Goal: Task Accomplishment & Management: Use online tool/utility

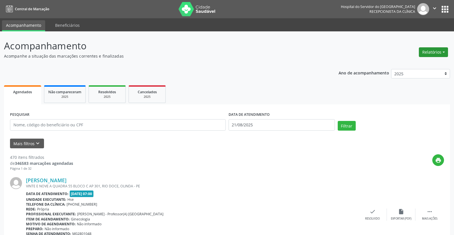
click at [437, 51] on button "Relatórios" at bounding box center [433, 52] width 29 height 10
click at [420, 63] on link "Agendamentos" at bounding box center [417, 65] width 61 height 8
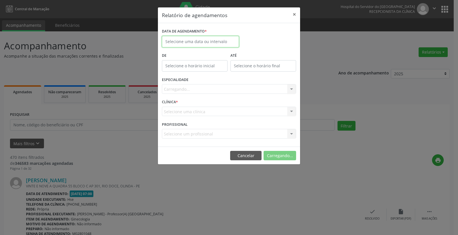
click at [199, 42] on input "text" at bounding box center [200, 41] width 77 height 11
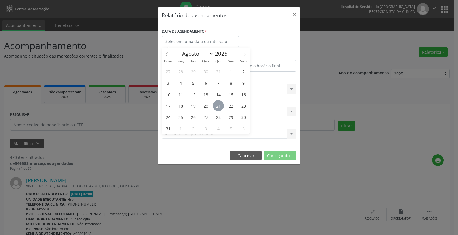
click at [217, 107] on span "21" at bounding box center [218, 105] width 11 height 11
type input "21/08/2025"
click at [218, 107] on span "21" at bounding box center [218, 105] width 11 height 11
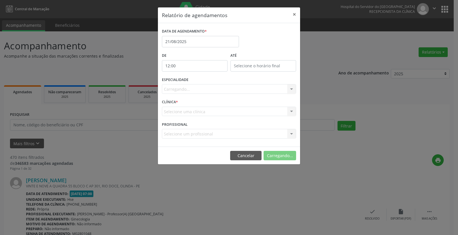
click at [186, 69] on input "12:00" at bounding box center [195, 65] width 66 height 11
click at [203, 81] on span at bounding box center [203, 81] width 4 height 6
type input "11:00"
type input "11"
click at [203, 81] on span at bounding box center [203, 81] width 4 height 6
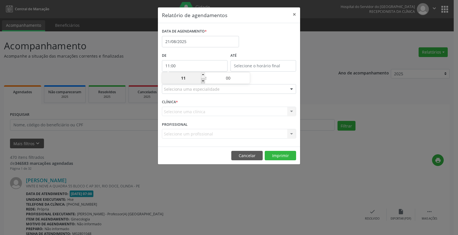
type input "10:00"
type input "10"
click at [203, 81] on span at bounding box center [203, 81] width 4 height 6
type input "09:00"
type input "09"
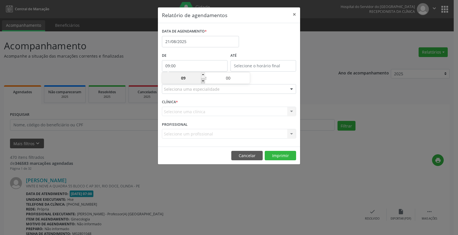
click at [203, 81] on span at bounding box center [203, 81] width 4 height 6
type input "08:00"
type input "08"
click at [203, 81] on span at bounding box center [203, 81] width 4 height 6
type input "07:00"
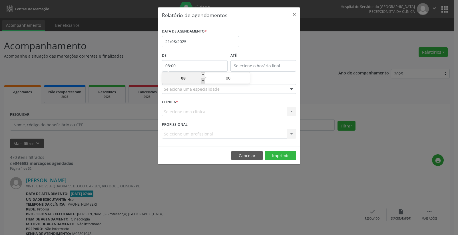
type input "07"
click at [259, 65] on input "12:00" at bounding box center [263, 65] width 66 height 11
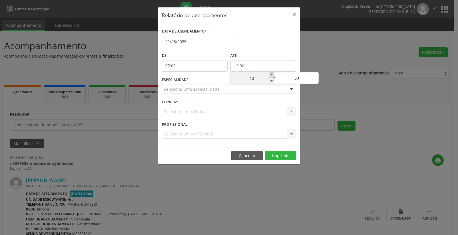
click at [273, 75] on span at bounding box center [272, 76] width 4 height 6
type input "13:00"
type input "13"
click at [273, 75] on span at bounding box center [272, 76] width 4 height 6
type input "14:00"
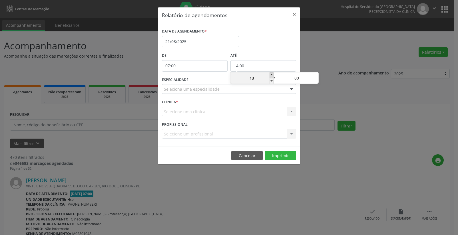
type input "14"
click at [273, 75] on span at bounding box center [272, 76] width 4 height 6
type input "15:00"
type input "15"
click at [273, 75] on span at bounding box center [272, 76] width 4 height 6
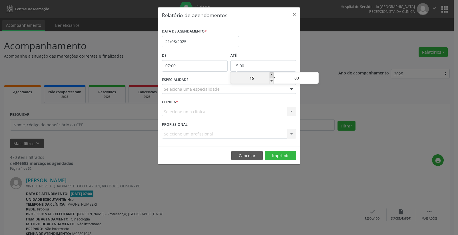
type input "16:00"
type input "16"
click at [273, 75] on span at bounding box center [272, 76] width 4 height 6
type input "17:00"
type input "17"
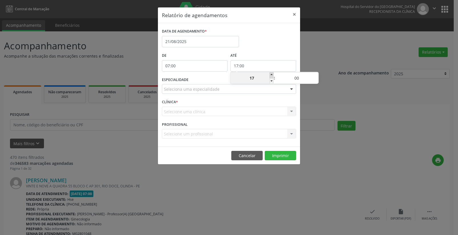
click at [273, 75] on span at bounding box center [272, 76] width 4 height 6
type input "18:00"
type input "18"
click at [273, 75] on span at bounding box center [272, 76] width 4 height 6
type input "19:00"
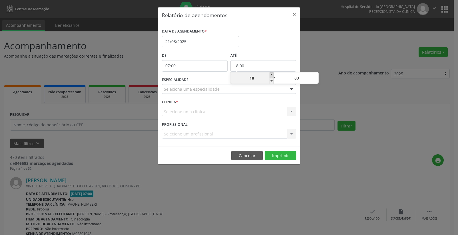
type input "19"
click at [273, 75] on span at bounding box center [272, 76] width 4 height 6
type input "20:00"
type input "20"
click at [273, 75] on span at bounding box center [272, 76] width 4 height 6
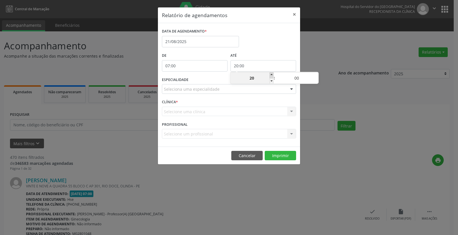
type input "21:00"
type input "21"
click at [292, 89] on div at bounding box center [291, 90] width 9 height 10
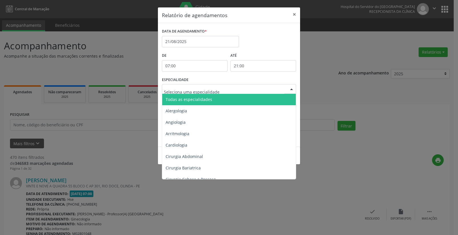
click at [274, 97] on span "Todas as especialidades" at bounding box center [229, 99] width 134 height 11
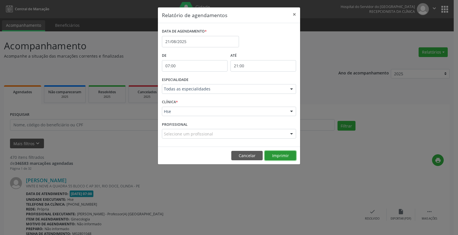
click at [286, 154] on button "Imprimir" at bounding box center [280, 156] width 31 height 10
